Goal: Information Seeking & Learning: Learn about a topic

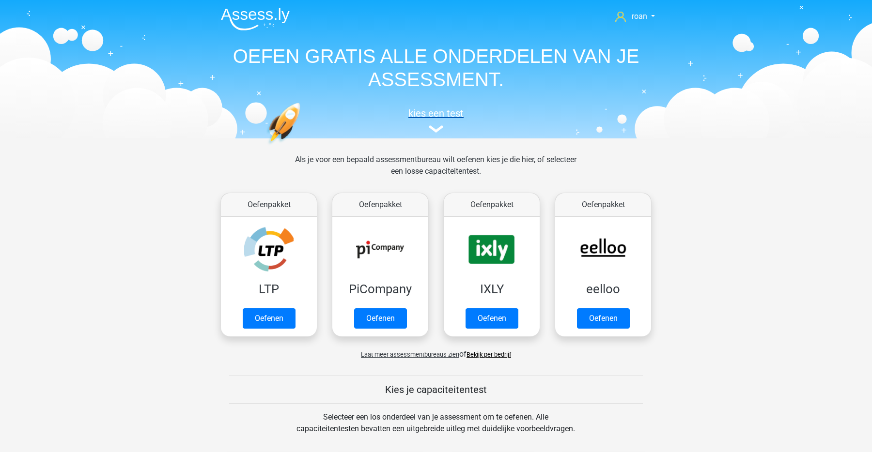
click at [461, 111] on h5 "kies een test" at bounding box center [436, 114] width 446 height 12
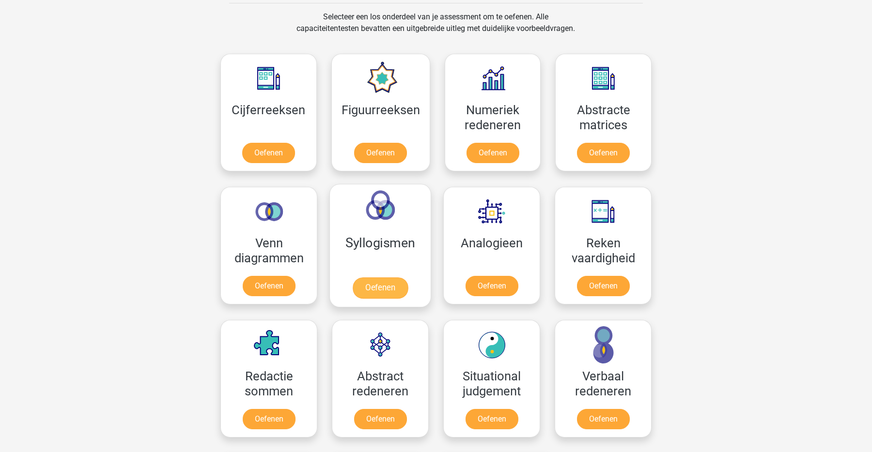
scroll to position [402, 0]
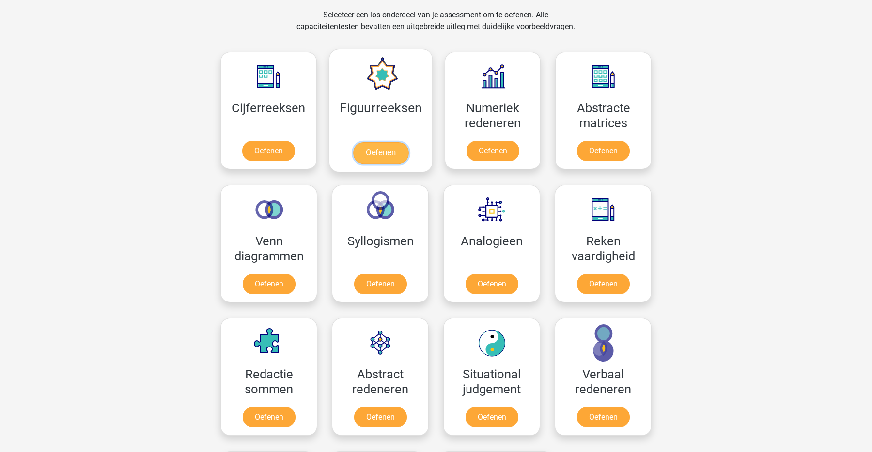
click at [373, 142] on link "Oefenen" at bounding box center [380, 152] width 55 height 21
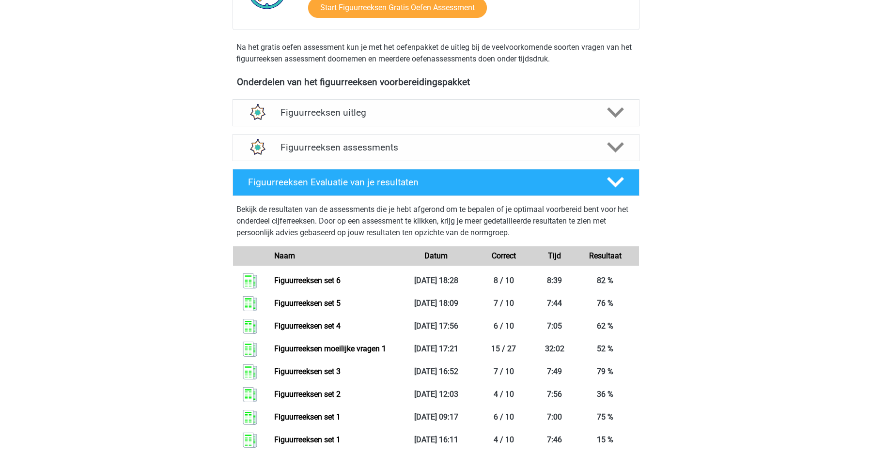
click at [340, 277] on link "Figuurreeksen set 6" at bounding box center [307, 280] width 66 height 9
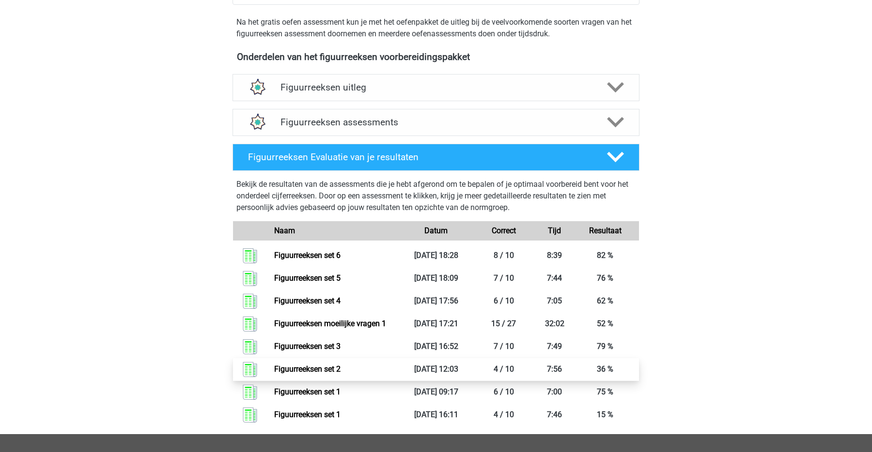
scroll to position [302, 0]
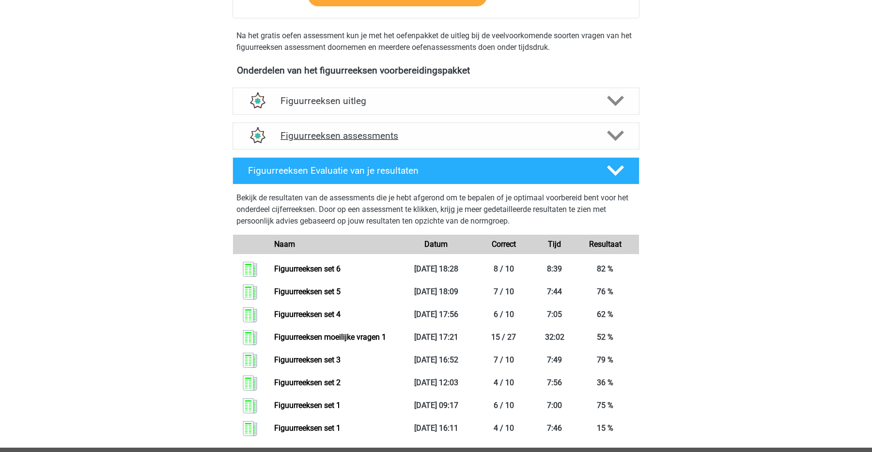
click at [477, 133] on h4 "Figuurreeksen assessments" at bounding box center [435, 135] width 311 height 11
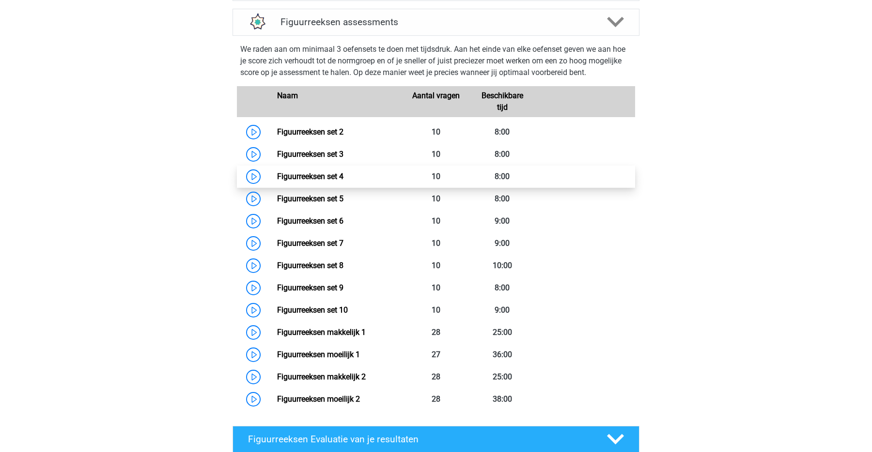
scroll to position [420, 0]
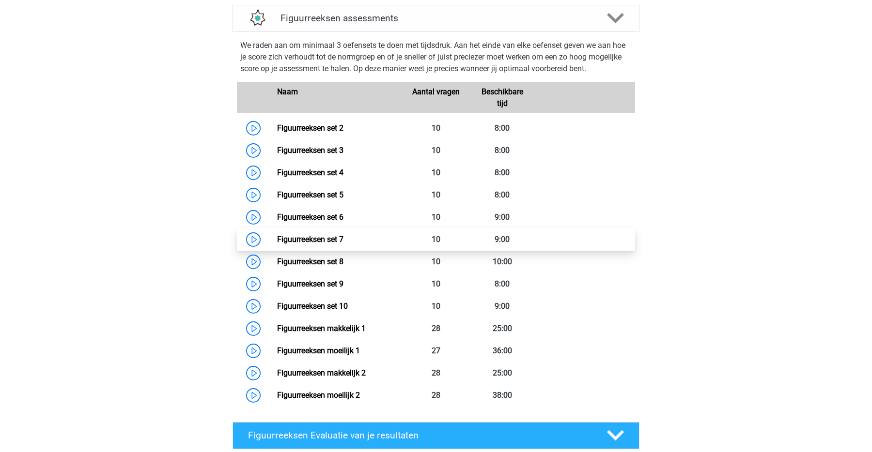
click at [343, 241] on link "Figuurreeksen set 7" at bounding box center [310, 239] width 66 height 9
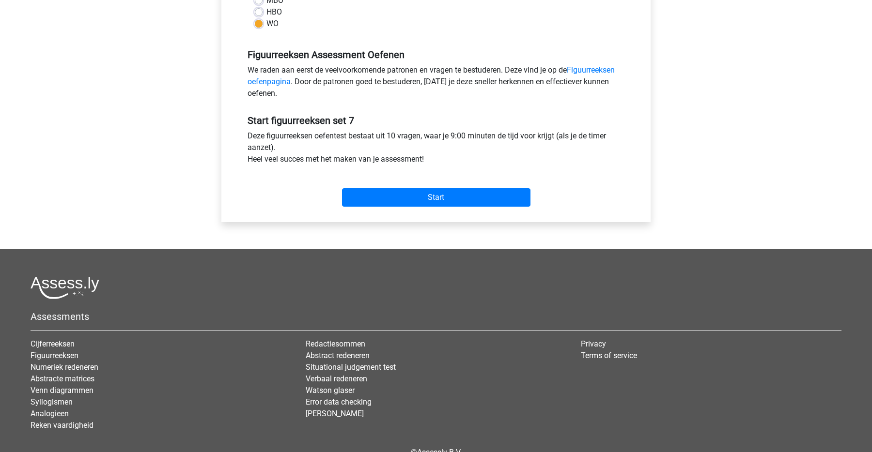
scroll to position [313, 0]
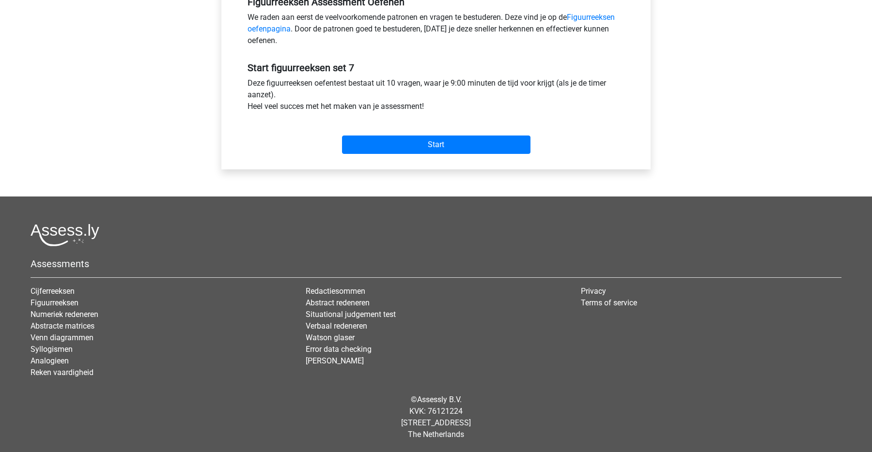
click at [446, 154] on div "Start" at bounding box center [435, 137] width 391 height 42
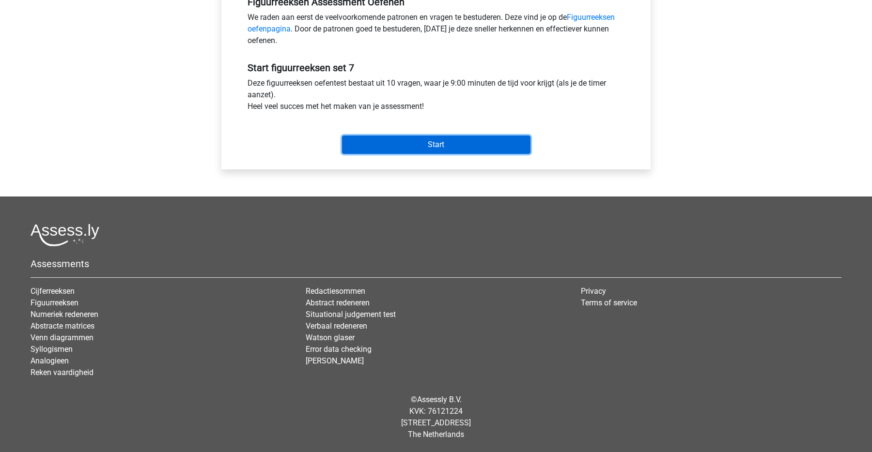
click at [432, 149] on input "Start" at bounding box center [436, 145] width 188 height 18
